Goal: Information Seeking & Learning: Learn about a topic

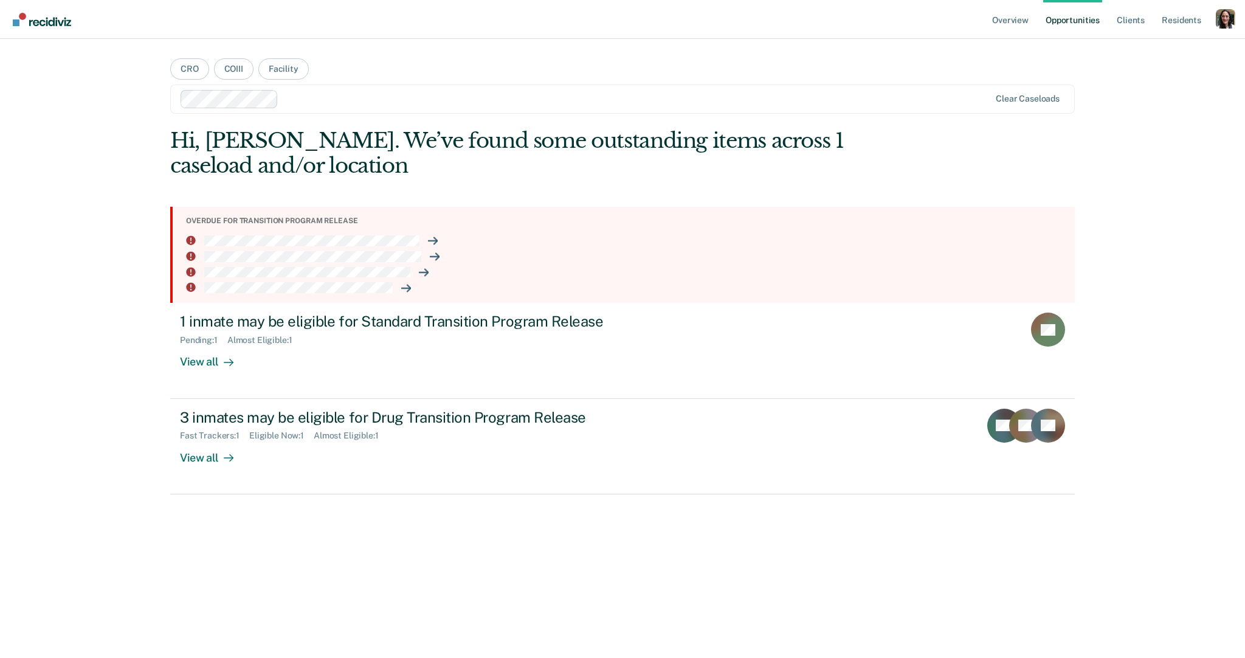
click at [1224, 15] on div "Profile dropdown button" at bounding box center [1225, 18] width 19 height 19
click at [1151, 44] on link "Profile" at bounding box center [1177, 49] width 98 height 10
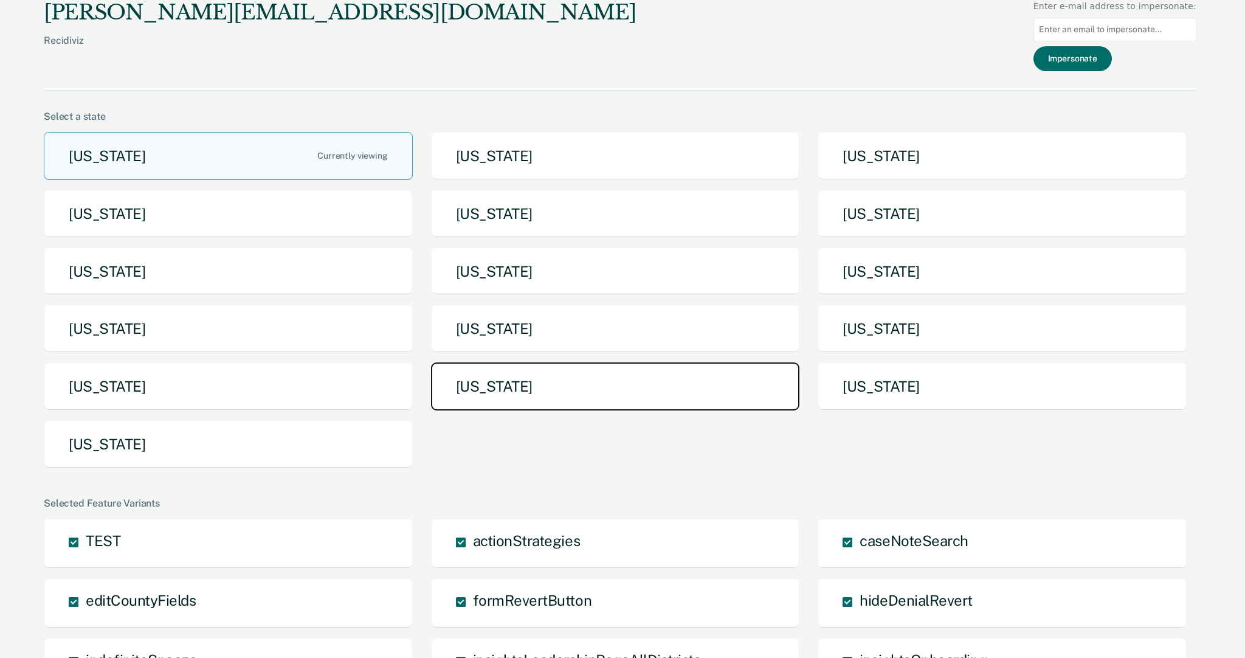
click at [559, 394] on button "[US_STATE]" at bounding box center [615, 386] width 369 height 48
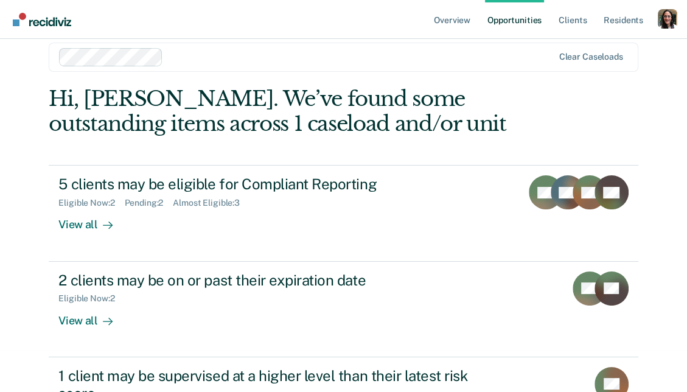
scroll to position [45, 0]
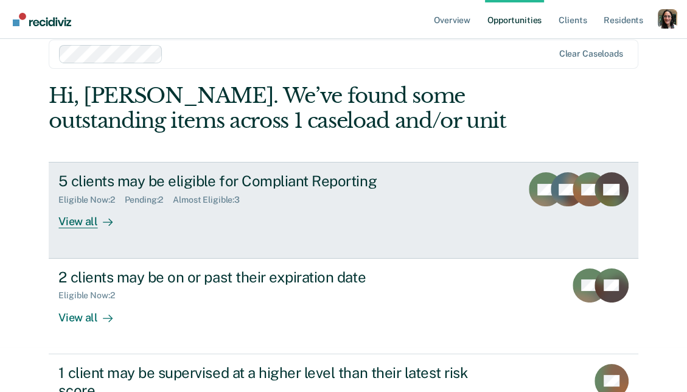
click at [82, 221] on div "View all" at bounding box center [92, 217] width 68 height 24
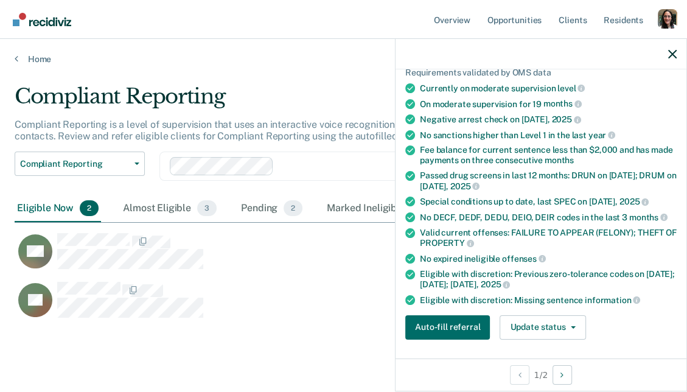
scroll to position [100, 0]
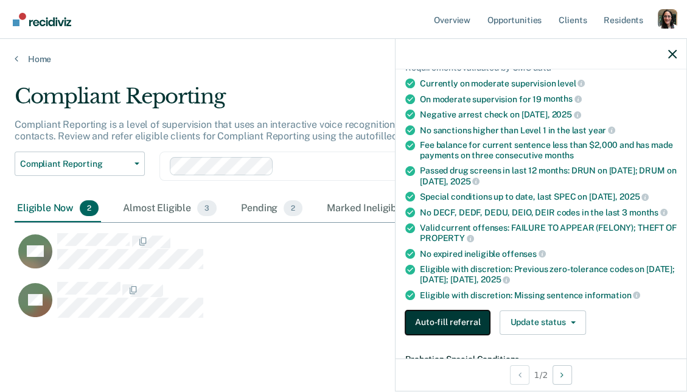
click at [424, 319] on button "Auto-fill referral" at bounding box center [447, 322] width 85 height 24
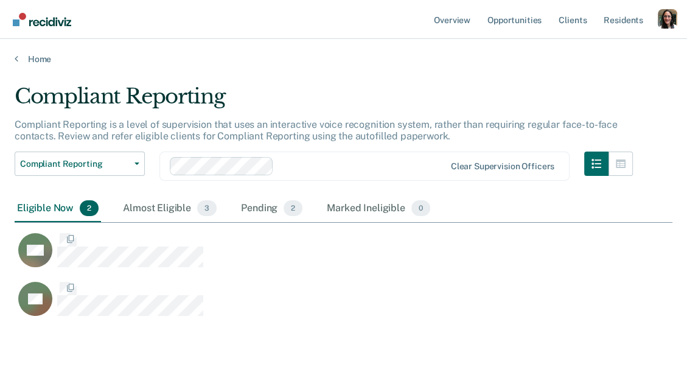
scroll to position [241, 657]
click at [164, 207] on div "Almost Eligible 3" at bounding box center [169, 208] width 99 height 27
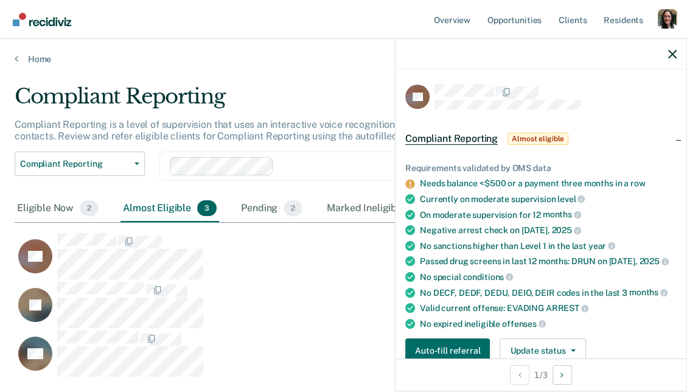
click at [668, 25] on div "Profile dropdown button" at bounding box center [666, 18] width 19 height 19
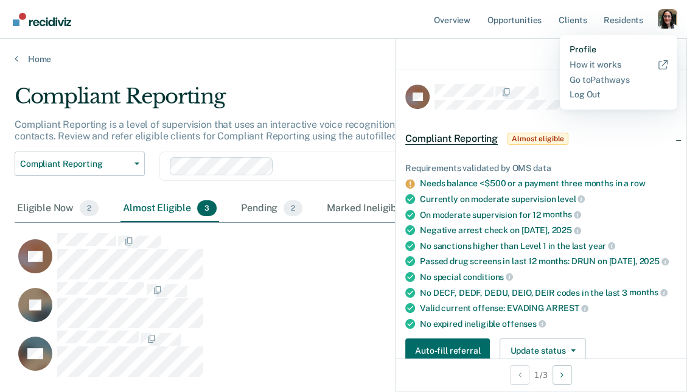
click at [589, 52] on link "Profile" at bounding box center [618, 49] width 98 height 10
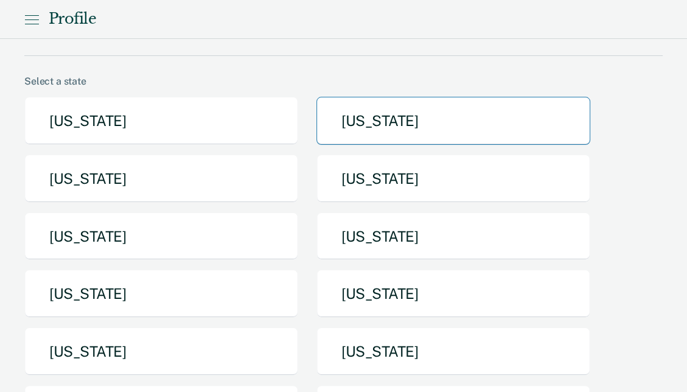
scroll to position [98, 0]
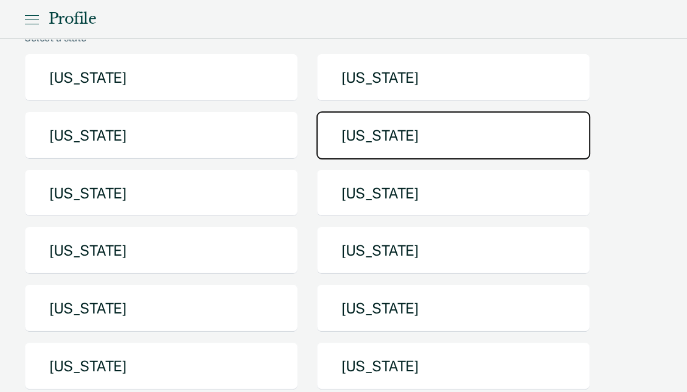
click at [342, 154] on button "[US_STATE]" at bounding box center [453, 135] width 274 height 48
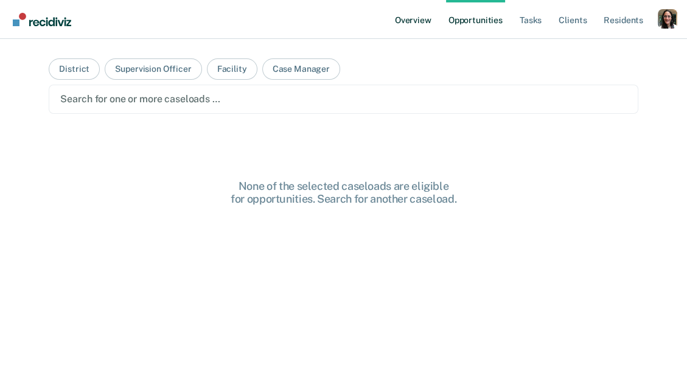
click at [420, 17] on link "Overview" at bounding box center [412, 19] width 41 height 39
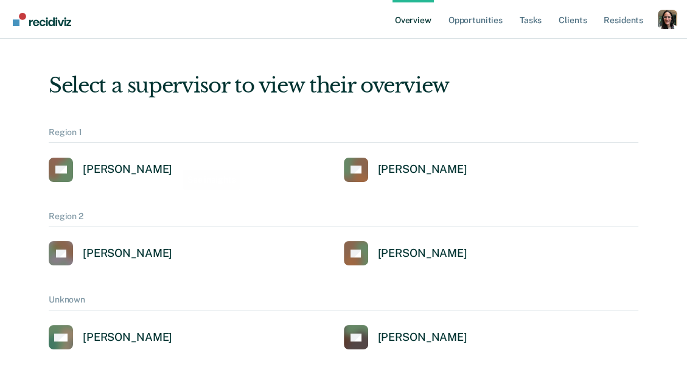
click at [156, 168] on div "[PERSON_NAME]" at bounding box center [127, 169] width 89 height 14
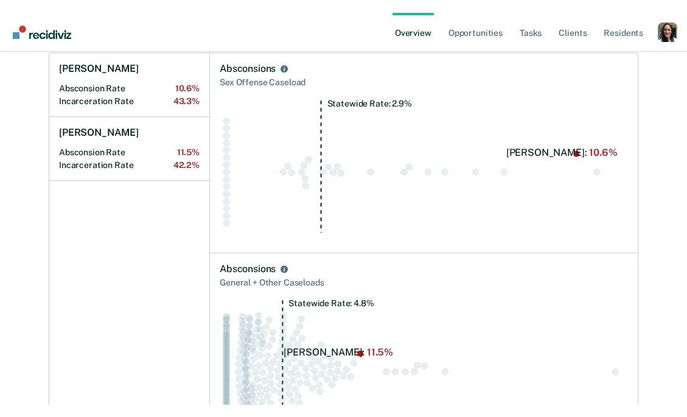
scroll to position [592, 0]
